Goal: Information Seeking & Learning: Find specific page/section

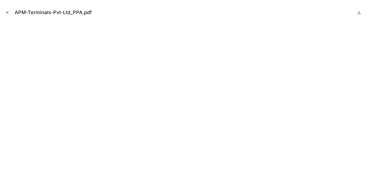
scroll to position [27, 0]
click at [5, 12] on button "Close modal" at bounding box center [7, 12] width 6 height 6
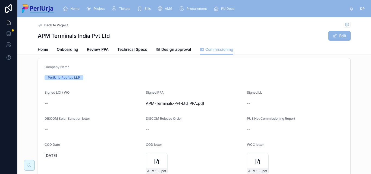
click at [100, 9] on span "Project" at bounding box center [99, 9] width 11 height 4
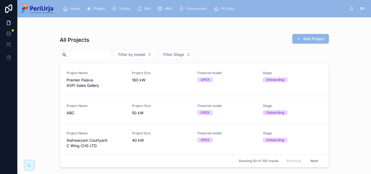
click at [103, 56] on input "text" at bounding box center [88, 55] width 45 height 8
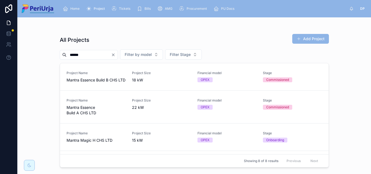
drag, startPoint x: 88, startPoint y: 53, endPoint x: 51, endPoint y: 53, distance: 37.2
click at [51, 53] on div "All Projects Add Project ****** Filter by model Filter Stage Project Name Mantr…" at bounding box center [193, 95] width 353 height 157
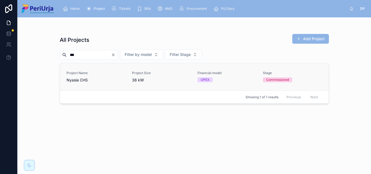
type input "***"
click at [96, 80] on span "Nyasia CHS" at bounding box center [95, 79] width 59 height 5
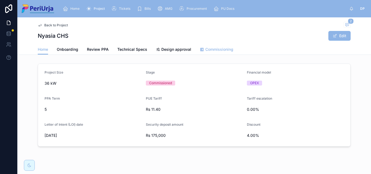
click at [212, 50] on span "Commissioning" at bounding box center [219, 49] width 28 height 5
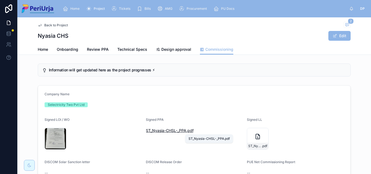
click at [189, 132] on span ".pdf" at bounding box center [189, 130] width 7 height 5
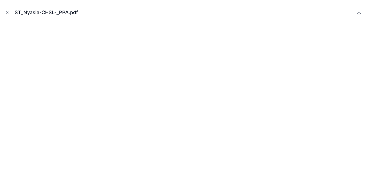
scroll to position [132, 0]
click at [9, 11] on icon "Close modal" at bounding box center [7, 13] width 4 height 4
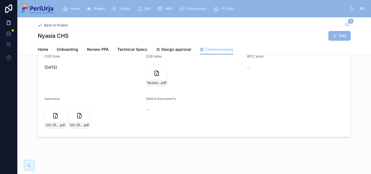
click at [98, 8] on span "Project" at bounding box center [99, 9] width 11 height 4
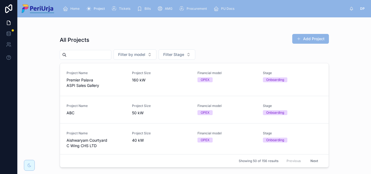
click at [103, 59] on div at bounding box center [86, 55] width 52 height 10
click at [100, 56] on input "text" at bounding box center [88, 55] width 45 height 8
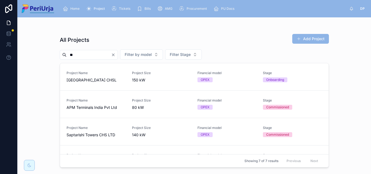
click at [80, 55] on input "**" at bounding box center [88, 55] width 45 height 8
type input "***"
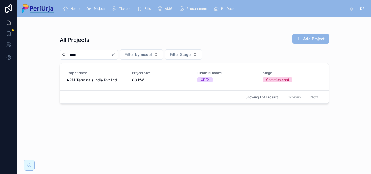
click at [251, 80] on div "OPEX" at bounding box center [226, 79] width 59 height 5
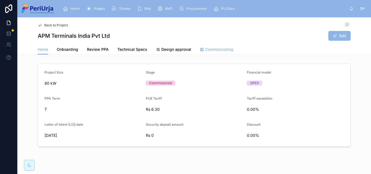
click at [202, 49] on div "Commissioning" at bounding box center [216, 49] width 33 height 5
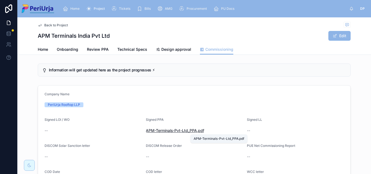
click at [177, 132] on span "APM-Terminals-Pvt-Ltd_PPA" at bounding box center [171, 130] width 51 height 5
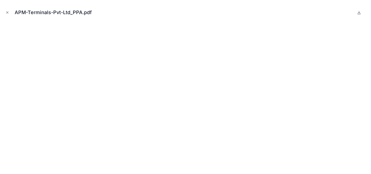
click at [10, 10] on button "Close modal" at bounding box center [7, 12] width 6 height 6
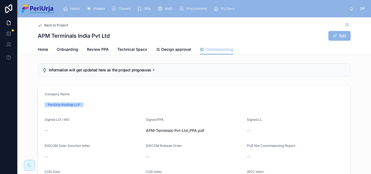
click at [97, 8] on span "Project" at bounding box center [99, 9] width 11 height 4
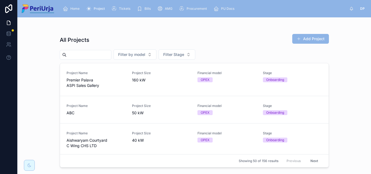
click at [89, 56] on input "text" at bounding box center [88, 55] width 45 height 8
type input "******"
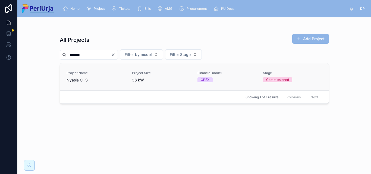
click at [204, 80] on div "OPEX" at bounding box center [205, 79] width 9 height 5
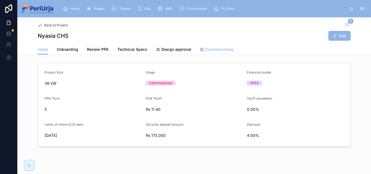
click at [217, 48] on span "Commissioning" at bounding box center [219, 49] width 28 height 5
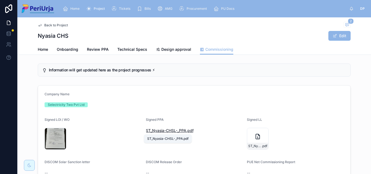
click at [161, 129] on span "ST_Nyasia-CHSL-_PPA" at bounding box center [166, 130] width 40 height 5
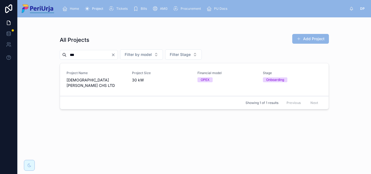
type input "***"
click at [98, 77] on span "Vaishnavi Ouranos CHS LTD" at bounding box center [95, 82] width 59 height 11
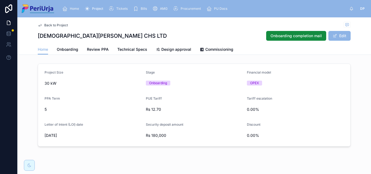
click at [221, 51] on span "Commissioning" at bounding box center [219, 49] width 28 height 5
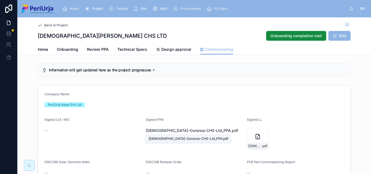
click at [182, 132] on span "Vaishnavi-Ouranos-CHS-Ltd_PPA" at bounding box center [188, 130] width 85 height 5
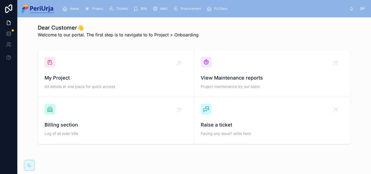
click at [98, 7] on span "Project" at bounding box center [97, 9] width 11 height 4
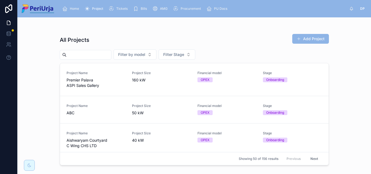
click at [103, 56] on input "text" at bounding box center [88, 55] width 45 height 8
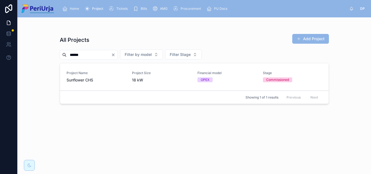
type input "******"
click at [105, 82] on span "Sunflower CHS" at bounding box center [95, 79] width 59 height 5
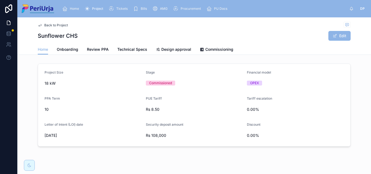
click at [218, 46] on link "Commissioning" at bounding box center [216, 50] width 33 height 11
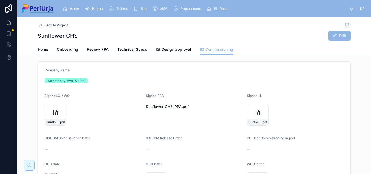
scroll to position [54, 0]
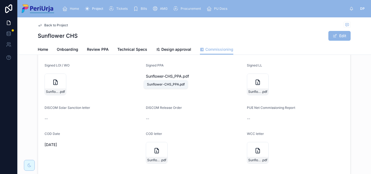
click at [168, 76] on span "Sunflower-CHS_PPA" at bounding box center [164, 76] width 36 height 5
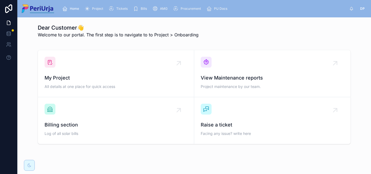
click at [99, 8] on span "Project" at bounding box center [97, 9] width 11 height 4
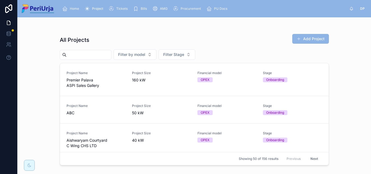
click at [103, 53] on input "text" at bounding box center [88, 55] width 45 height 8
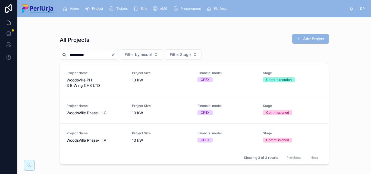
type input "**********"
click at [101, 83] on span "Woodsville PH-3 B Wing CHS LTD" at bounding box center [95, 82] width 59 height 11
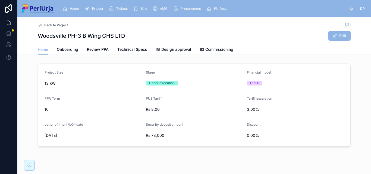
click at [216, 51] on span "Commissioning" at bounding box center [219, 49] width 28 height 5
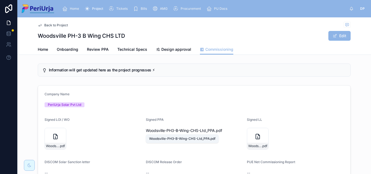
click at [163, 133] on span "Woodsville-PH3-B-Wing-CHS-Ltd_PPA" at bounding box center [180, 130] width 69 height 5
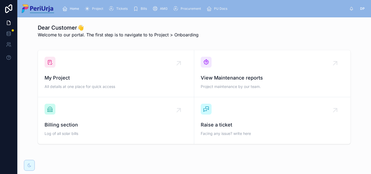
drag, startPoint x: 0, startPoint y: 0, endPoint x: 262, endPoint y: 29, distance: 263.2
click at [262, 29] on div "Dear Customer👋 Welcome to our portal. The first step is to navigate to to Proje…" at bounding box center [194, 32] width 313 height 17
click at [100, 8] on span "Project" at bounding box center [97, 9] width 11 height 4
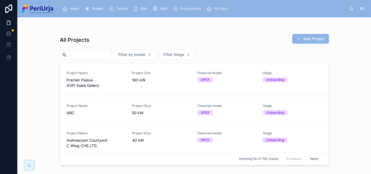
click at [84, 54] on input "text" at bounding box center [88, 55] width 45 height 8
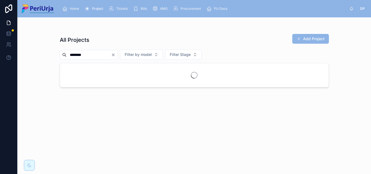
type input "********"
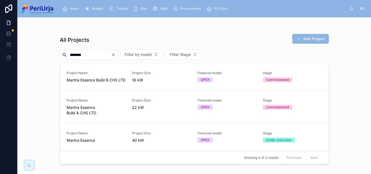
click at [95, 83] on span "Mantra Essence Build B CHS LTD" at bounding box center [95, 79] width 59 height 5
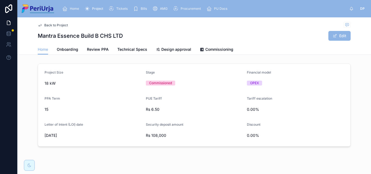
click at [218, 47] on span "Commissioning" at bounding box center [219, 49] width 28 height 5
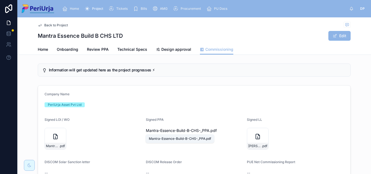
click at [167, 130] on span "Mantra-Essence-Build-B-CHS-_PPA" at bounding box center [177, 130] width 63 height 5
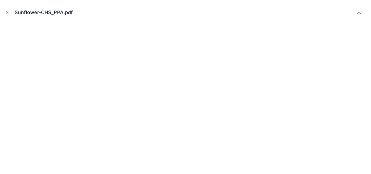
scroll to position [54, 0]
